Goal: Transaction & Acquisition: Purchase product/service

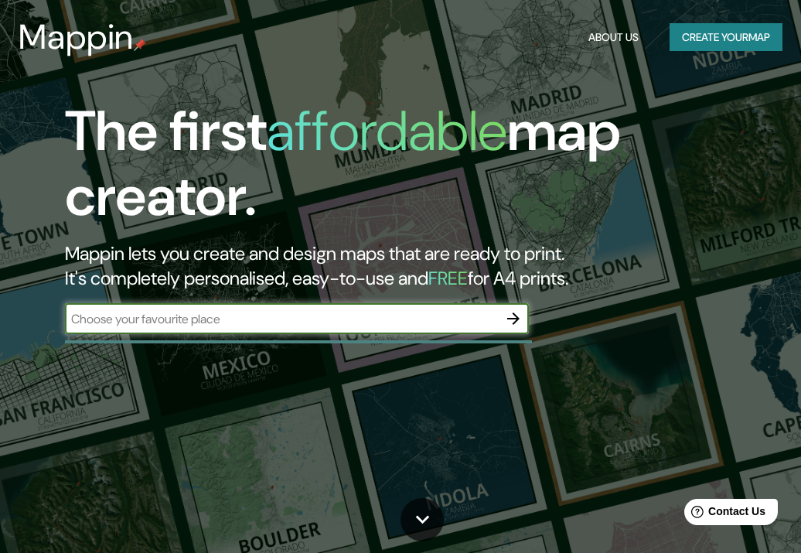
click at [369, 323] on input "text" at bounding box center [281, 319] width 433 height 18
type input "bucaramanga"
click at [516, 319] on icon "button" at bounding box center [513, 318] width 12 height 12
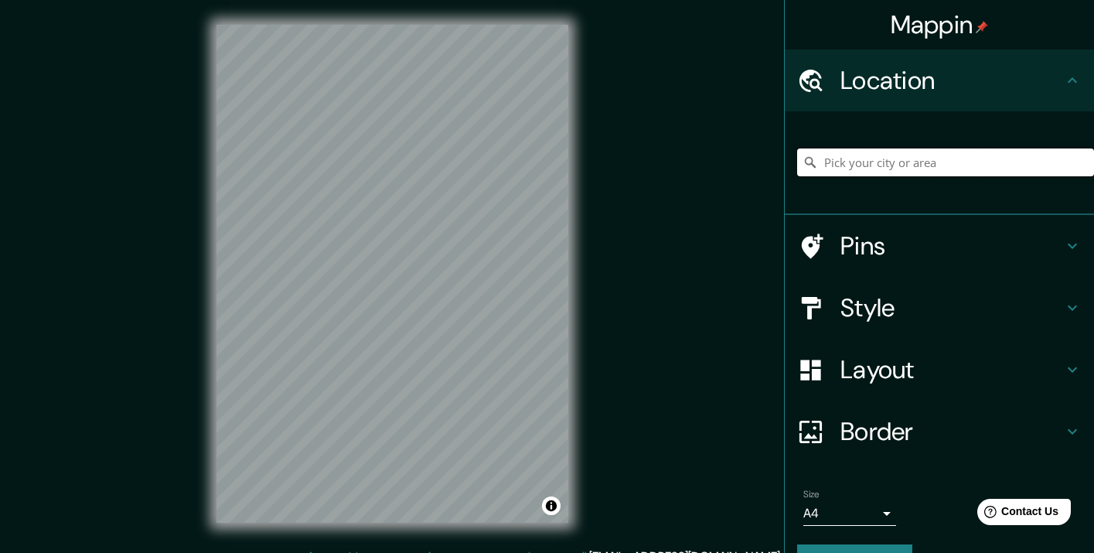
click at [800, 159] on input "Pick your city or area" at bounding box center [945, 162] width 297 height 28
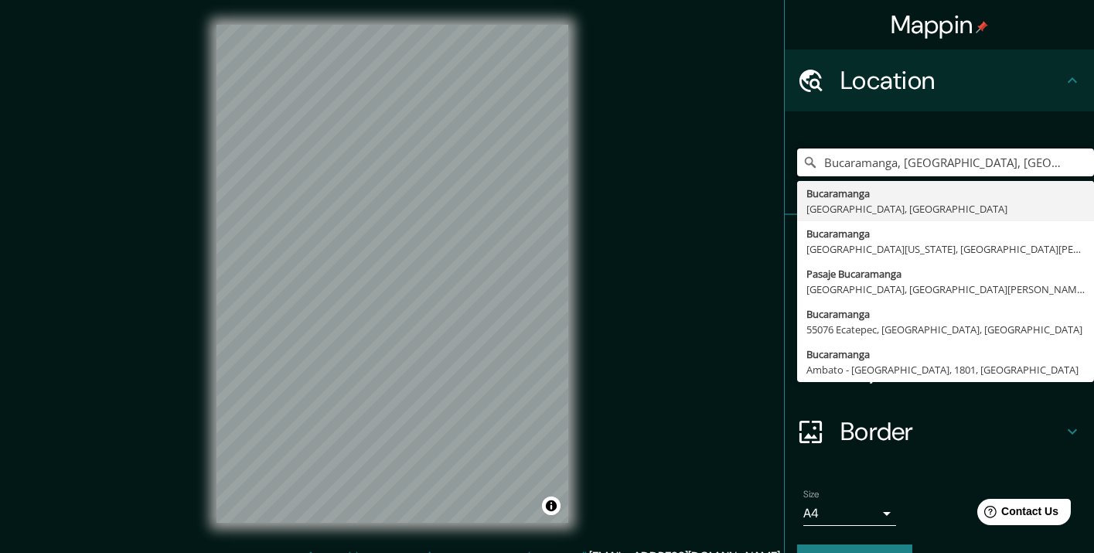
type input "Bucaramanga, [GEOGRAPHIC_DATA], [GEOGRAPHIC_DATA]"
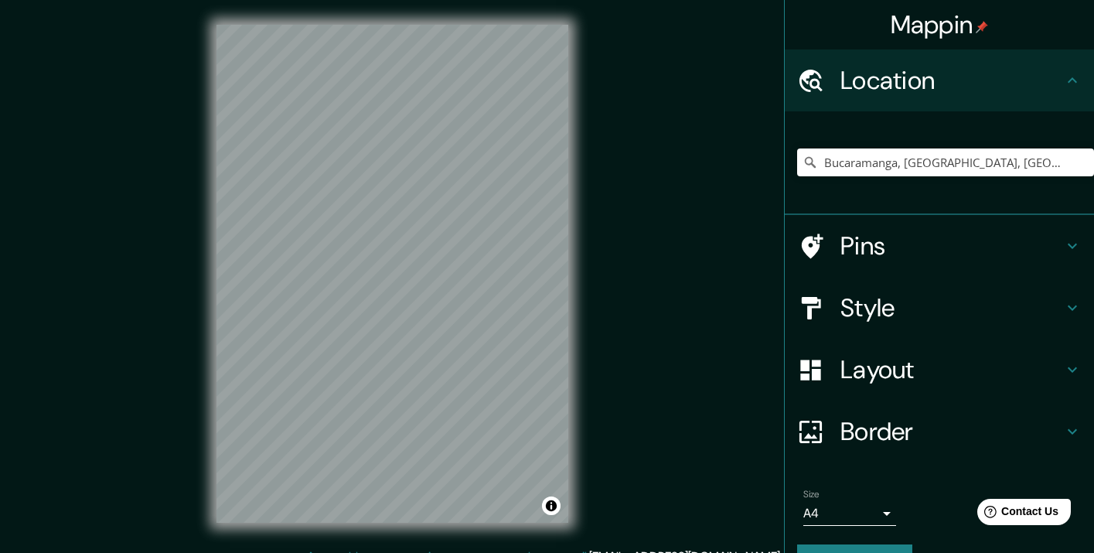
click at [800, 303] on h4 "Style" at bounding box center [952, 307] width 223 height 31
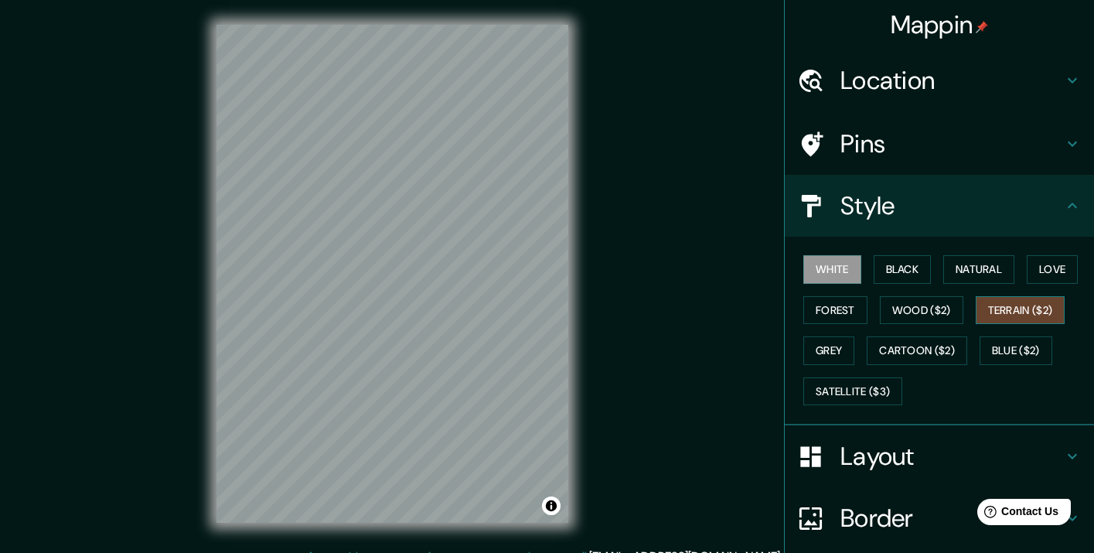
click at [800, 306] on button "Terrain ($2)" at bounding box center [1021, 310] width 90 height 29
click at [800, 267] on button "Natural" at bounding box center [979, 269] width 71 height 29
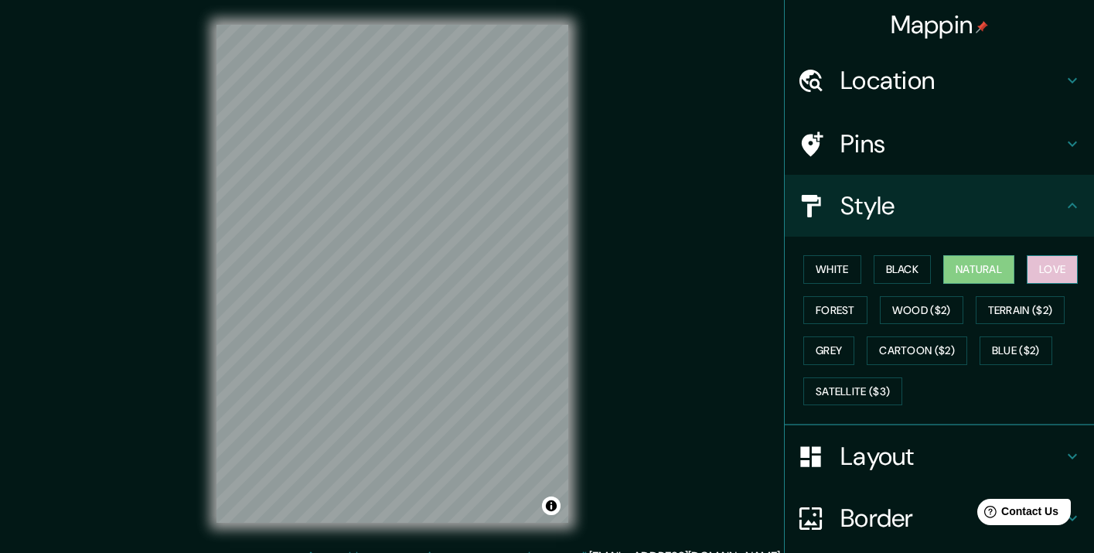
click at [800, 272] on button "Love" at bounding box center [1052, 269] width 51 height 29
click at [800, 265] on button "White" at bounding box center [833, 269] width 58 height 29
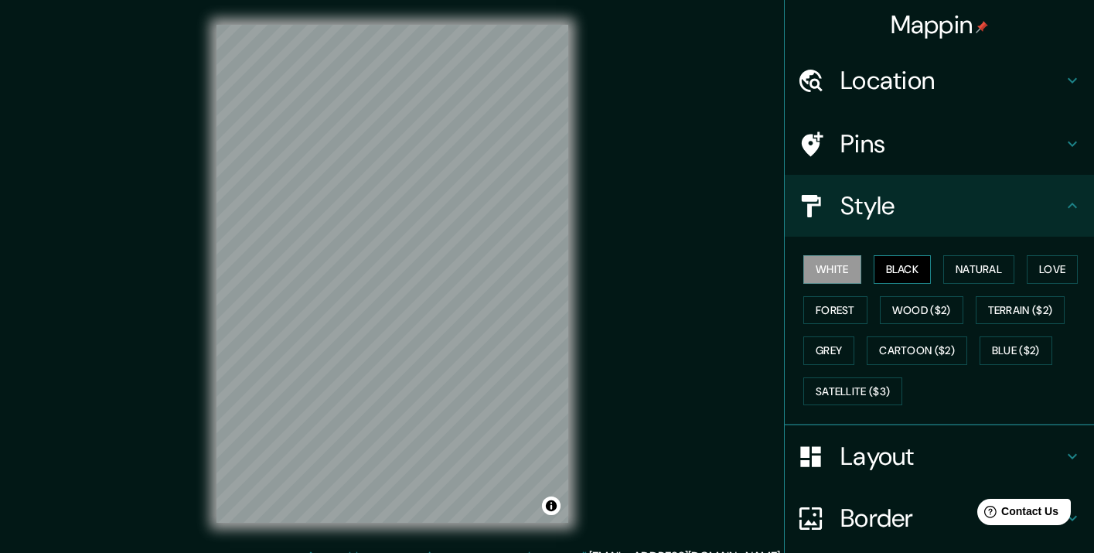
click at [800, 275] on button "Black" at bounding box center [903, 269] width 58 height 29
click at [800, 324] on div "White Black Natural Love Forest Wood ($2) Terrain ($2) Grey Cartoon ($2) Blue (…" at bounding box center [945, 330] width 297 height 162
click at [800, 311] on button "Forest" at bounding box center [836, 310] width 64 height 29
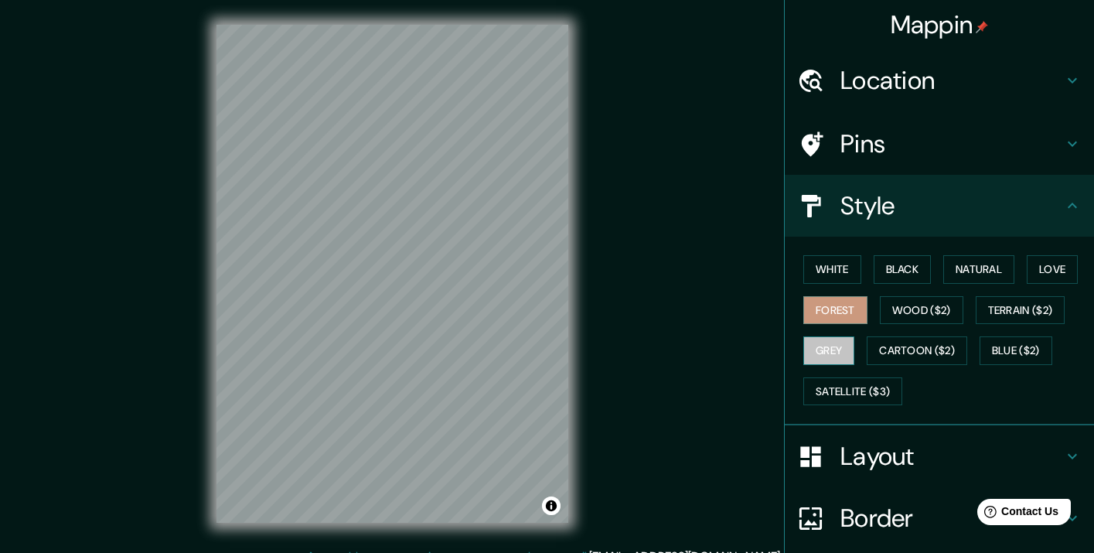
click at [800, 346] on button "Grey" at bounding box center [829, 350] width 51 height 29
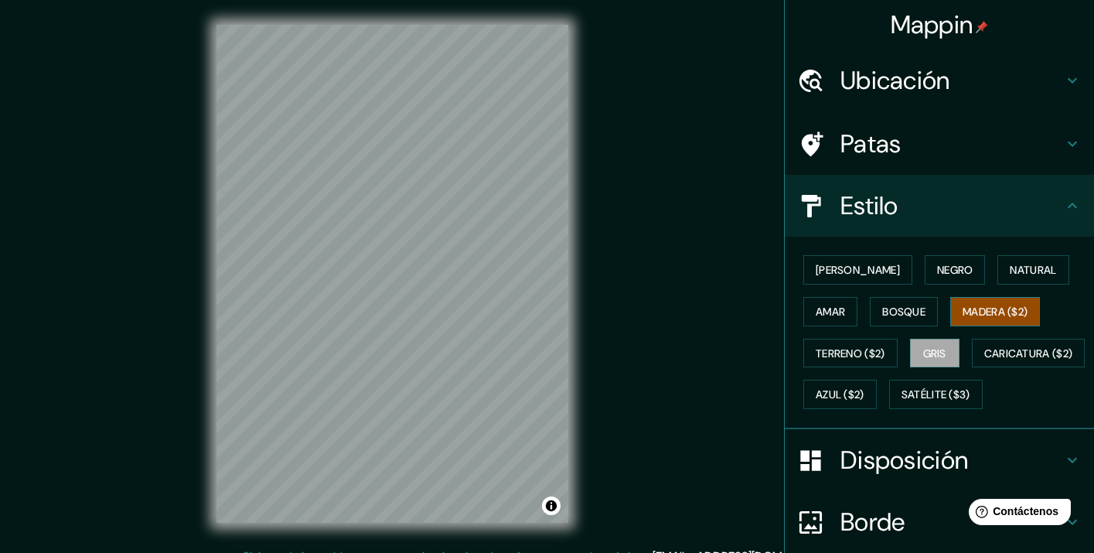
click at [800, 302] on font "Madera ($2)" at bounding box center [995, 312] width 65 height 20
click at [800, 275] on font "[PERSON_NAME]" at bounding box center [858, 270] width 84 height 14
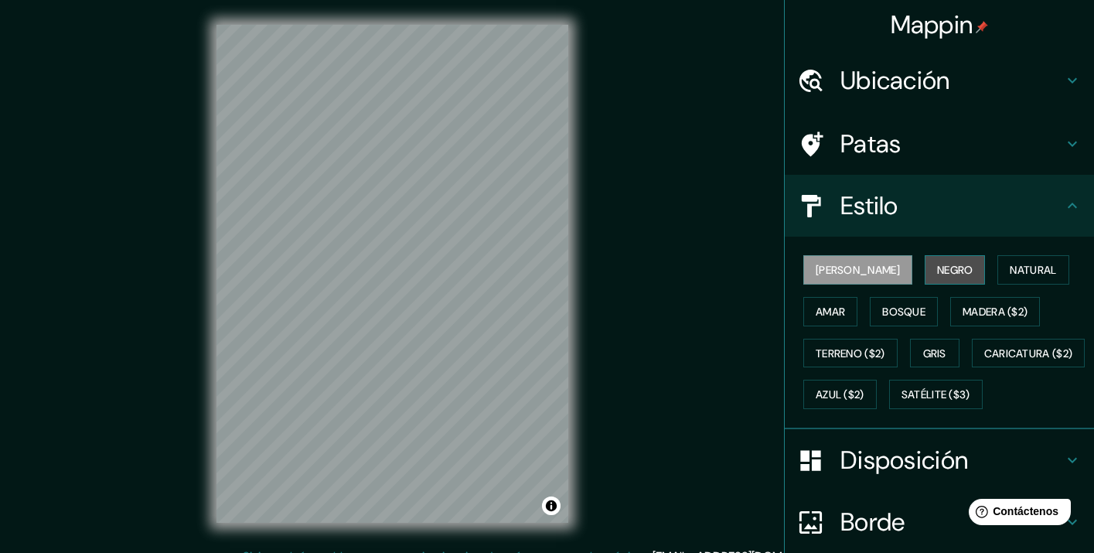
click at [800, 271] on font "Negro" at bounding box center [955, 270] width 36 height 14
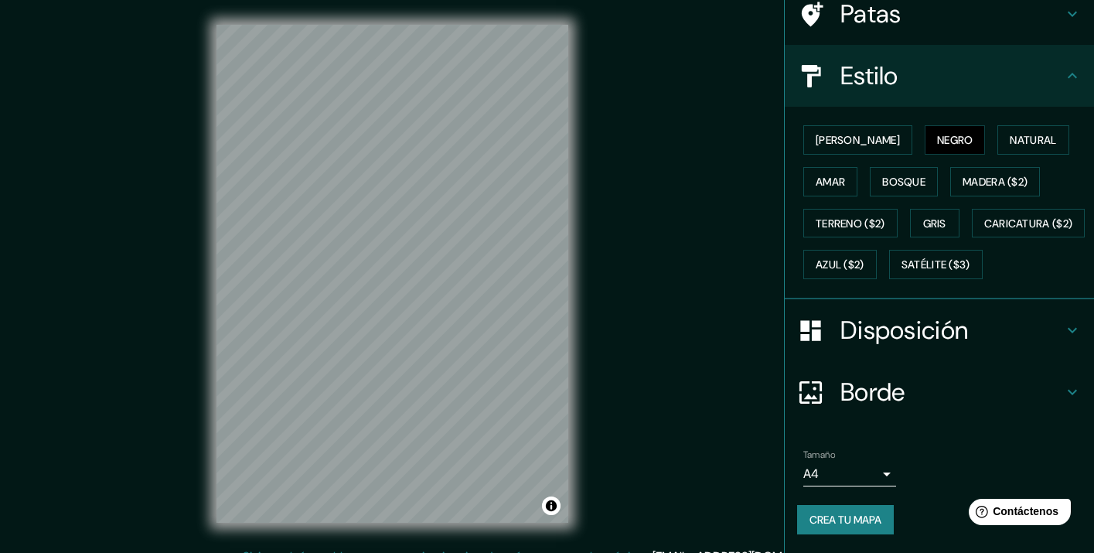
scroll to position [19, 0]
